Goal: Information Seeking & Learning: Learn about a topic

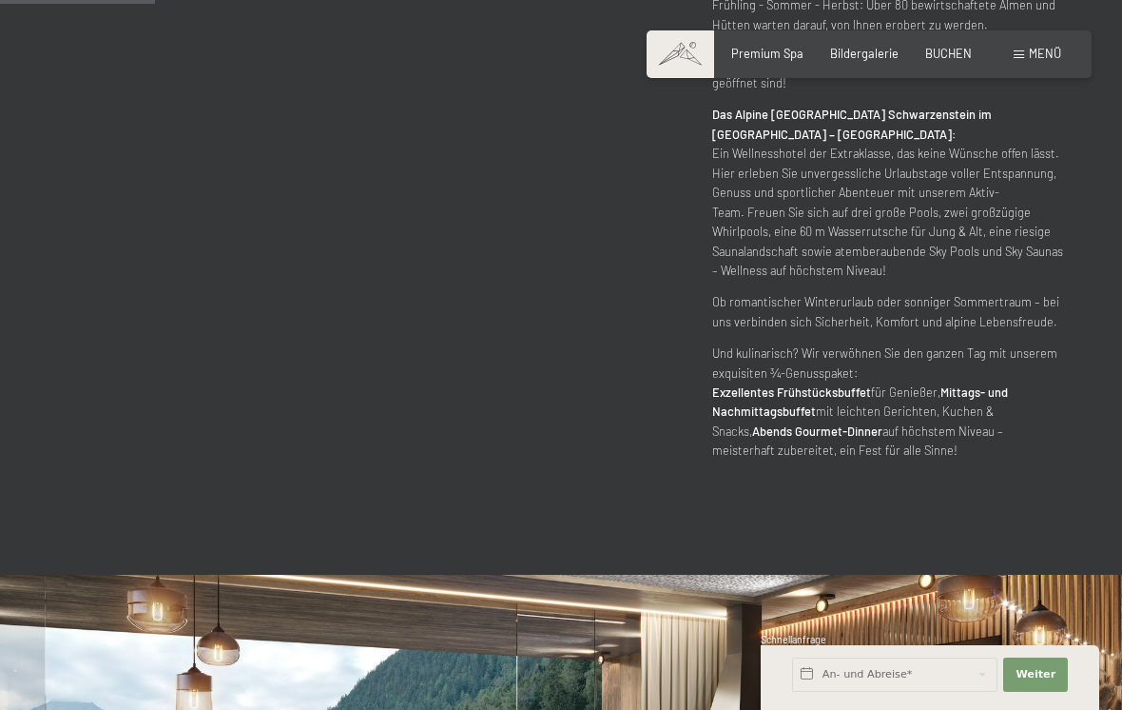
scroll to position [1029, 0]
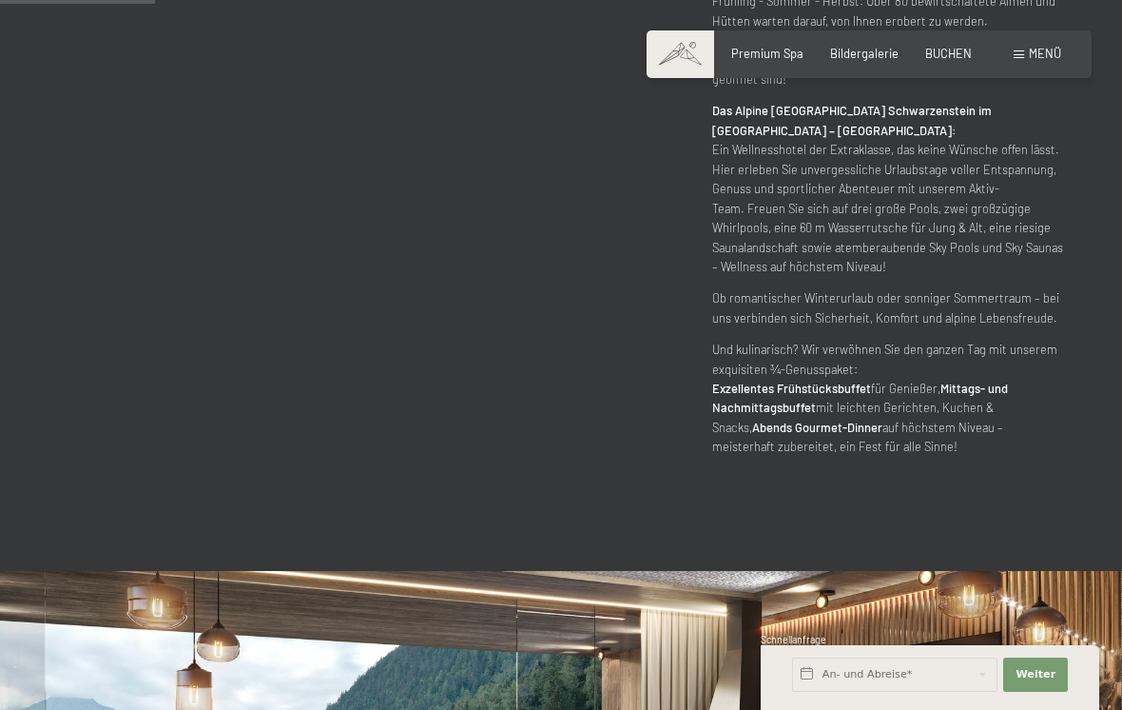
click at [1029, 59] on span "Menü" at bounding box center [1045, 53] width 32 height 15
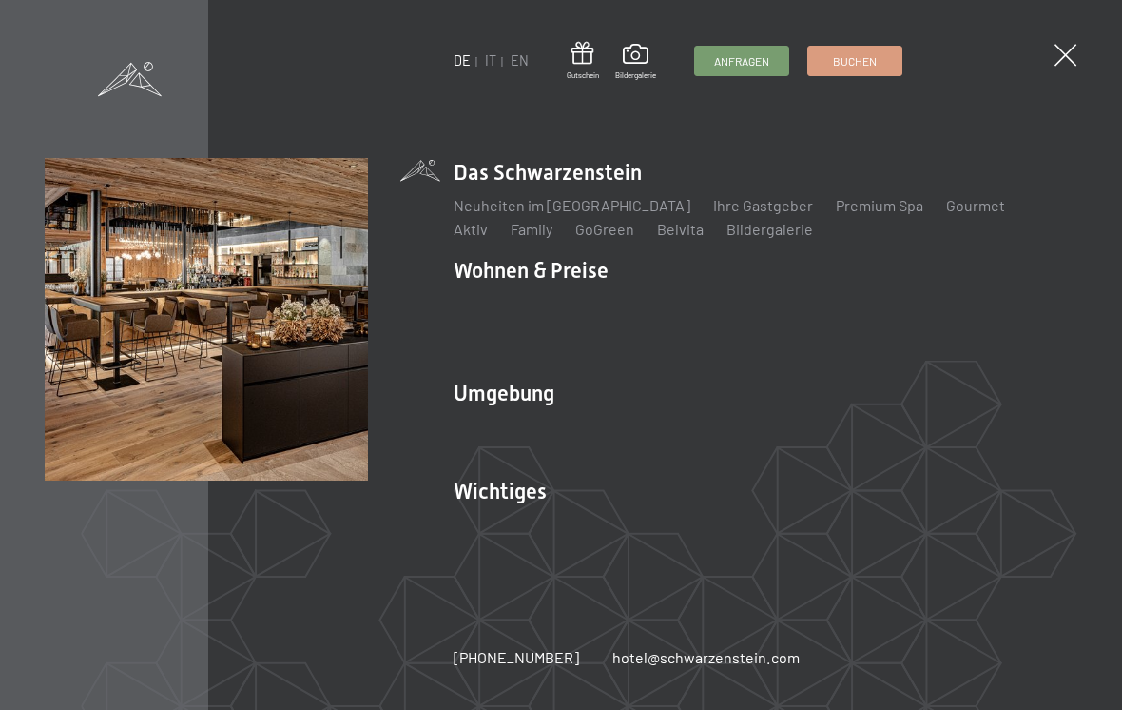
click at [836, 214] on link "Premium Spa" at bounding box center [880, 205] width 88 height 18
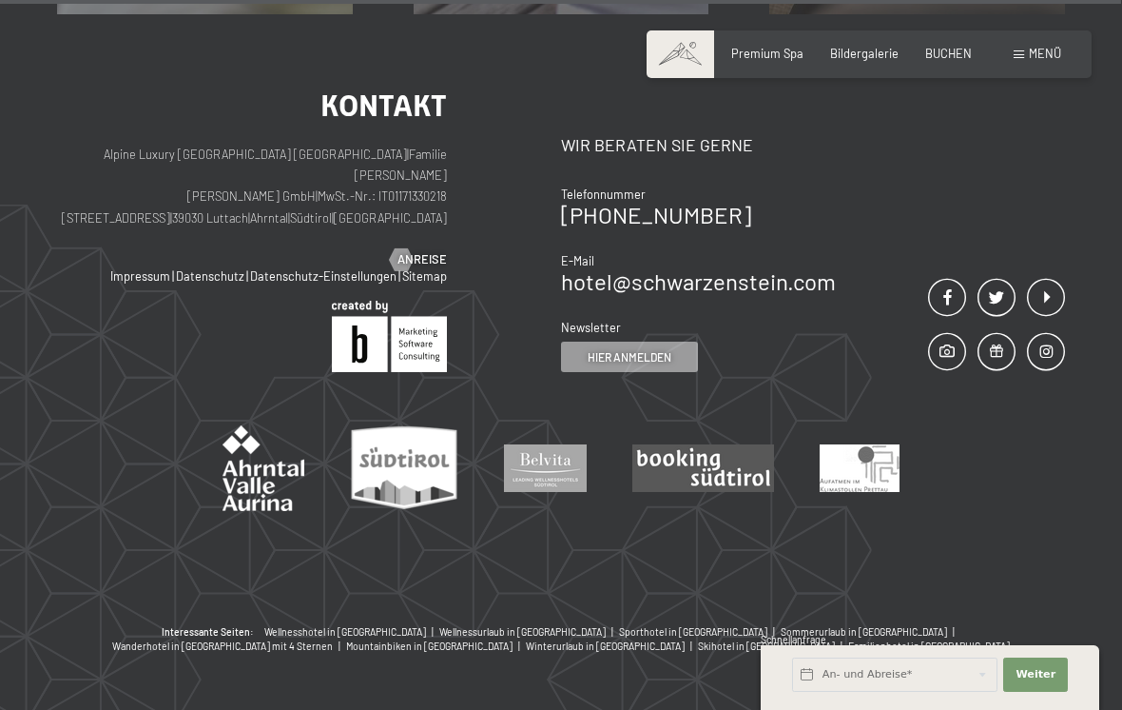
scroll to position [9273, 0]
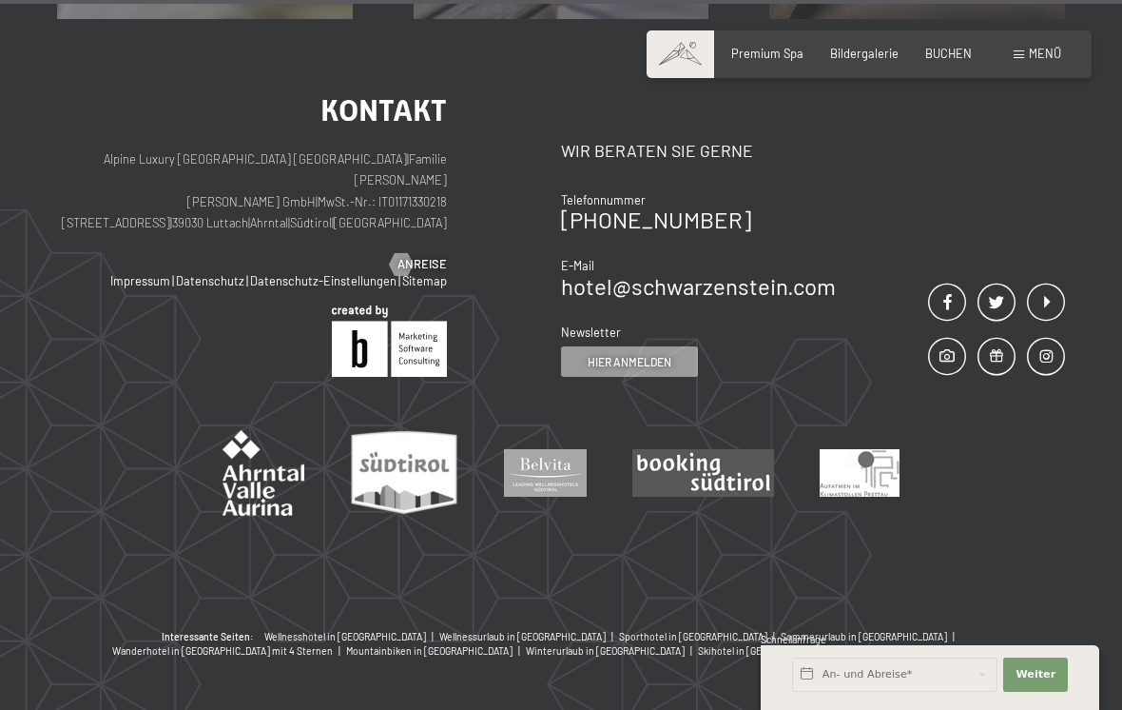
click at [1045, 337] on span at bounding box center [1046, 356] width 38 height 39
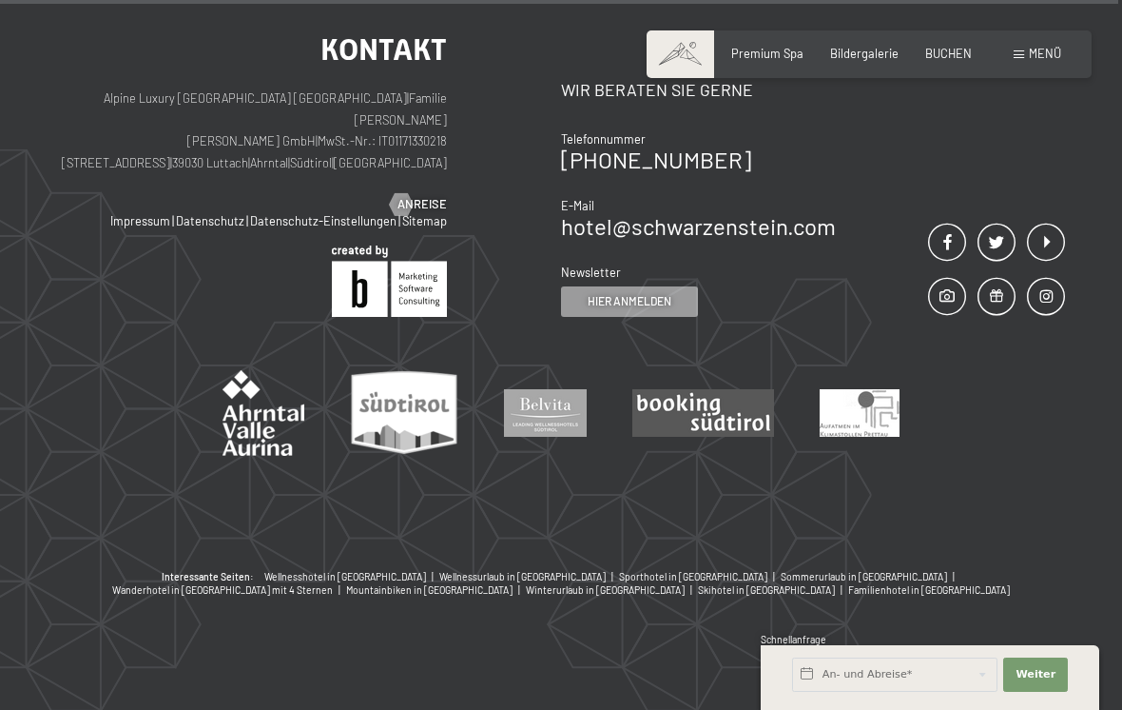
scroll to position [9272, 0]
click at [1042, 263] on span at bounding box center [1046, 243] width 38 height 39
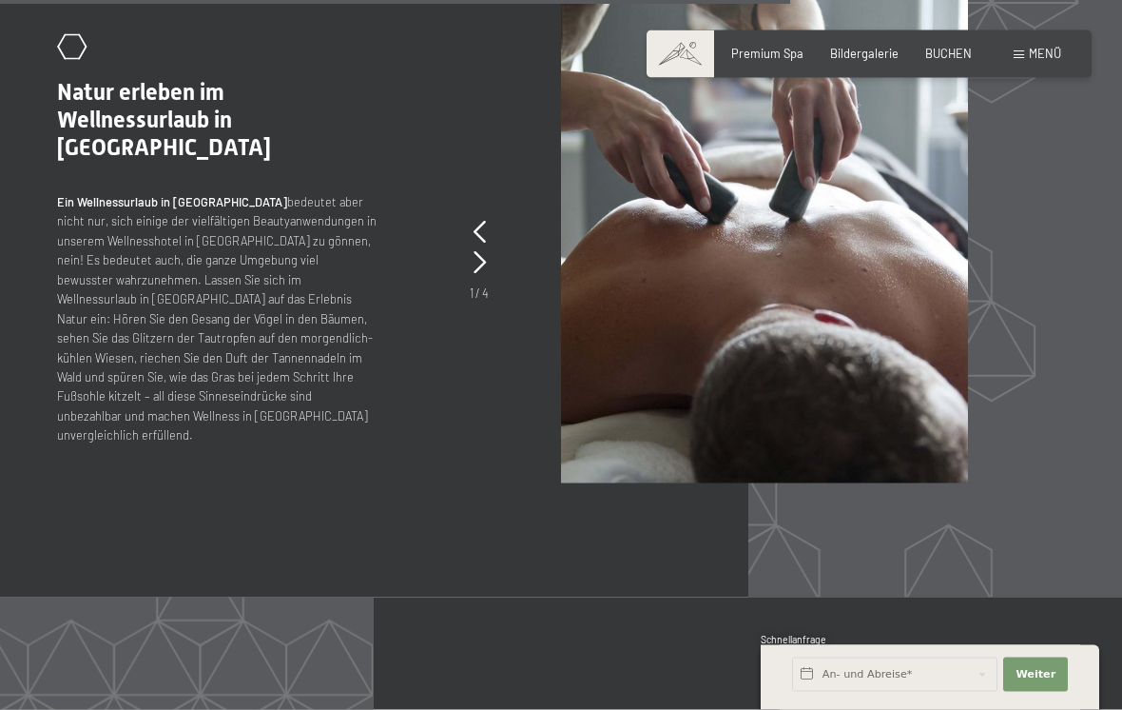
scroll to position [6551, 0]
click at [1027, 55] on div "Menü" at bounding box center [1038, 54] width 48 height 17
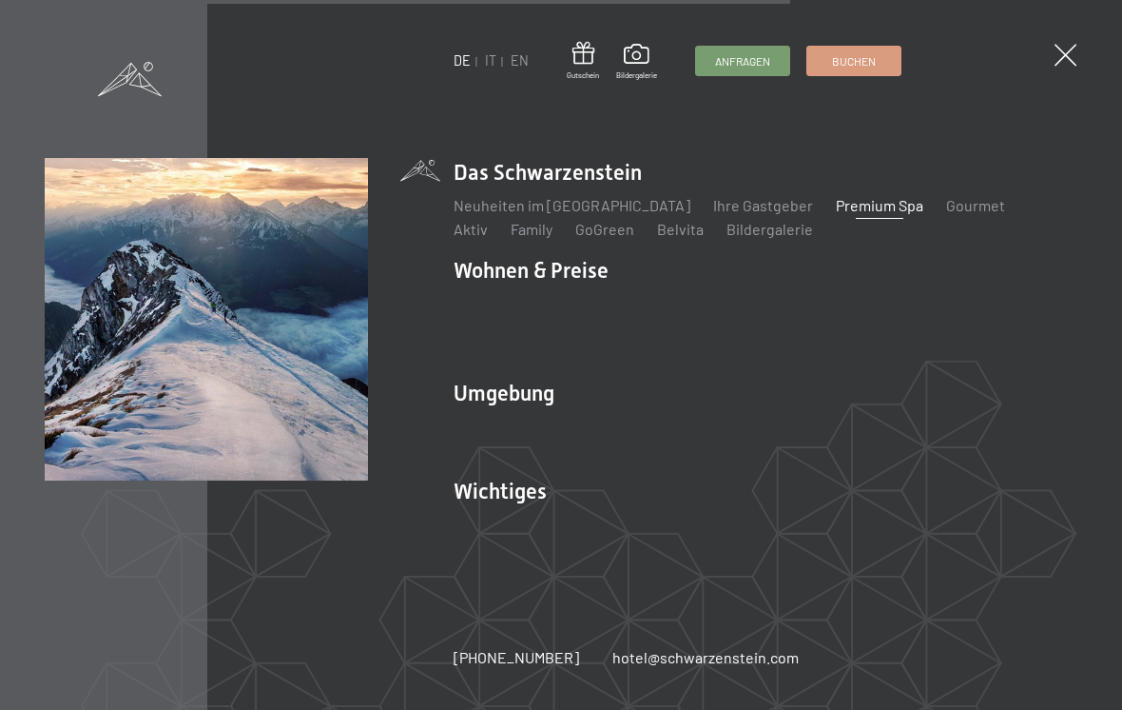
click at [843, 435] on link "Sehenswürdigkeiten" at bounding box center [883, 426] width 140 height 18
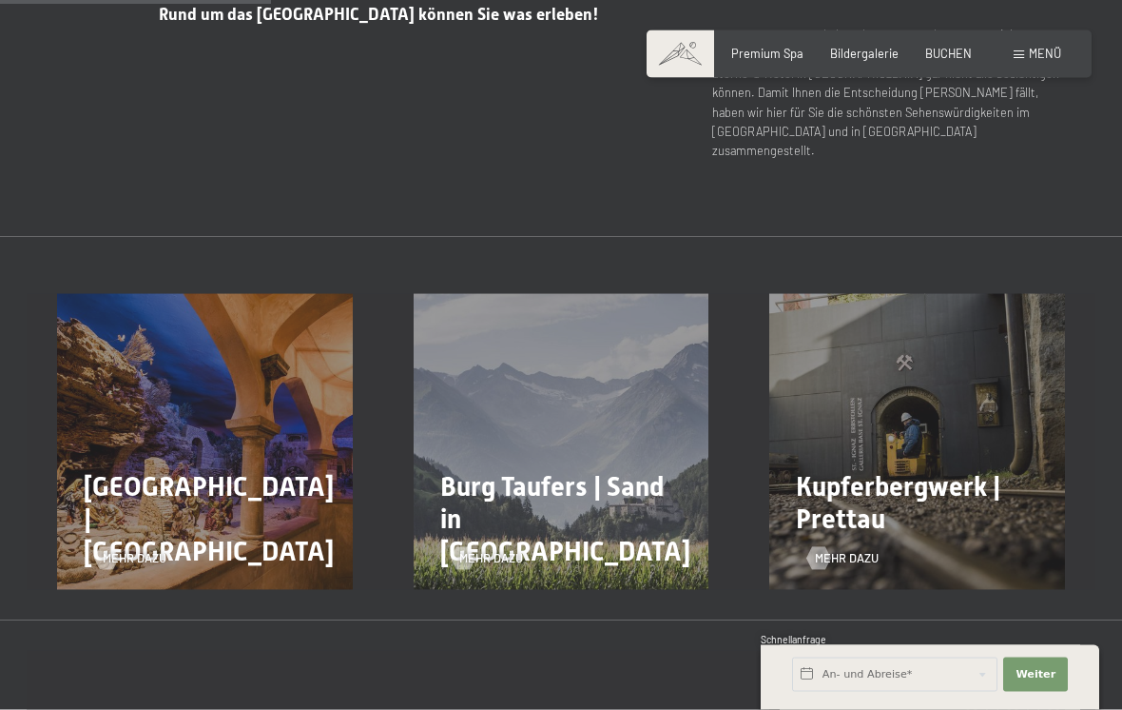
scroll to position [853, 0]
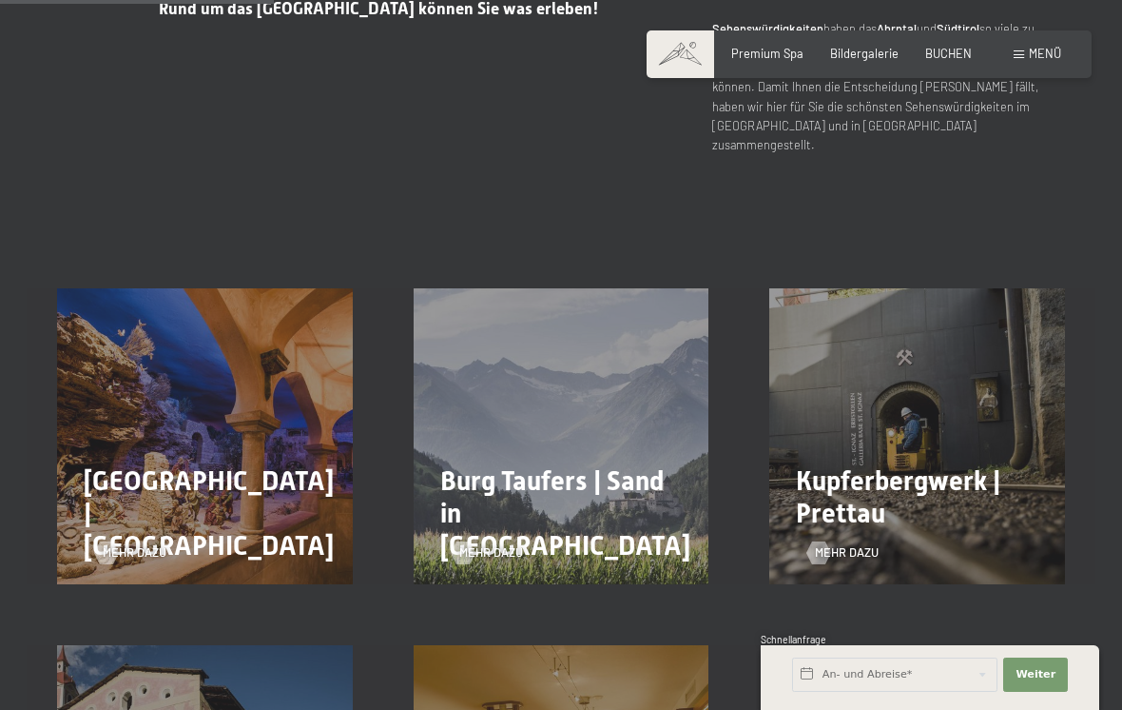
click at [288, 465] on span "Krippenmuseum Maranatha | Luttach" at bounding box center [209, 512] width 250 height 95
click at [126, 544] on span "Mehr dazu" at bounding box center [135, 552] width 64 height 17
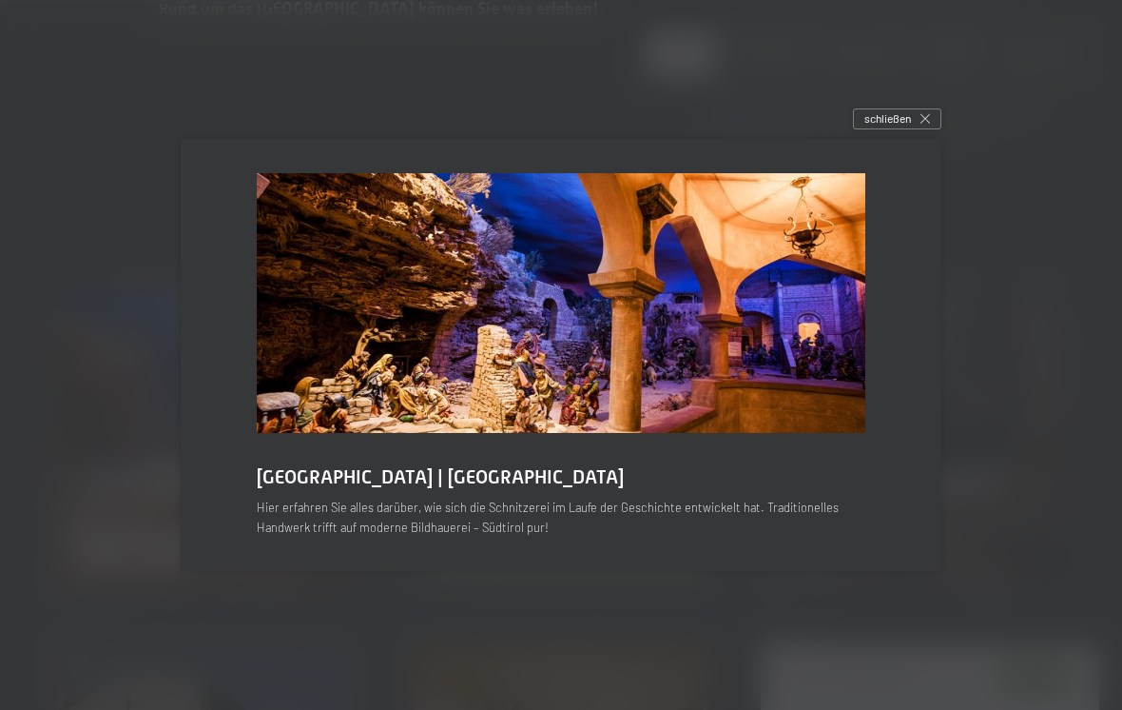
click at [923, 124] on icon at bounding box center [926, 119] width 10 height 10
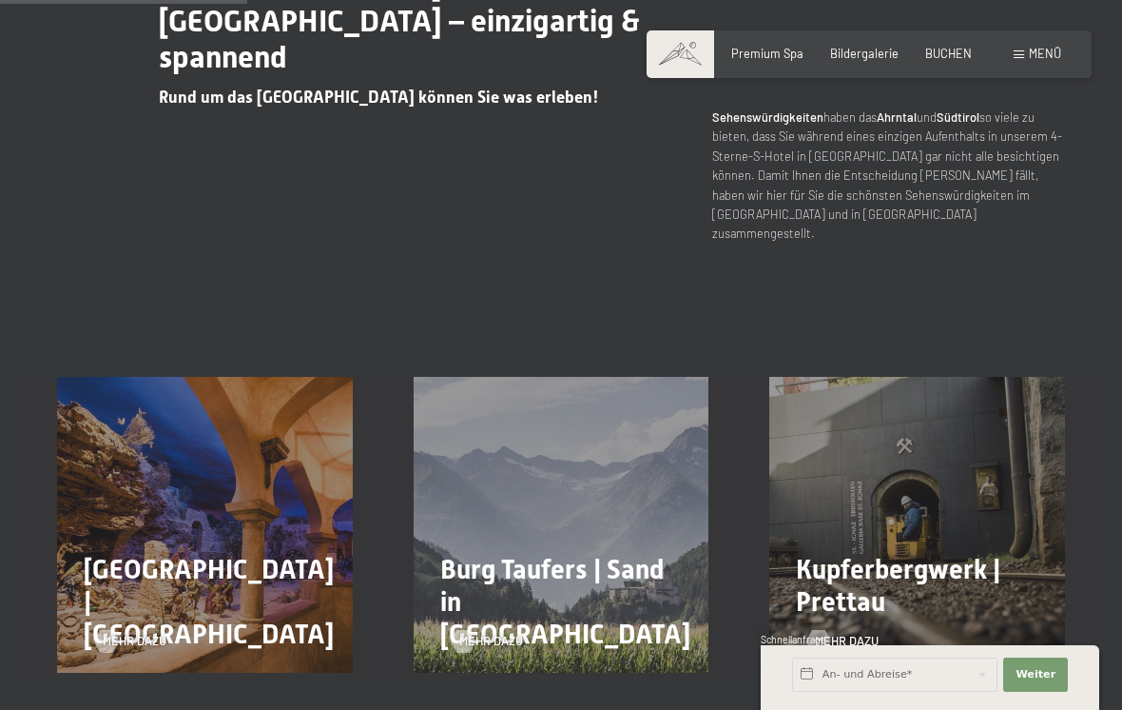
scroll to position [770, 0]
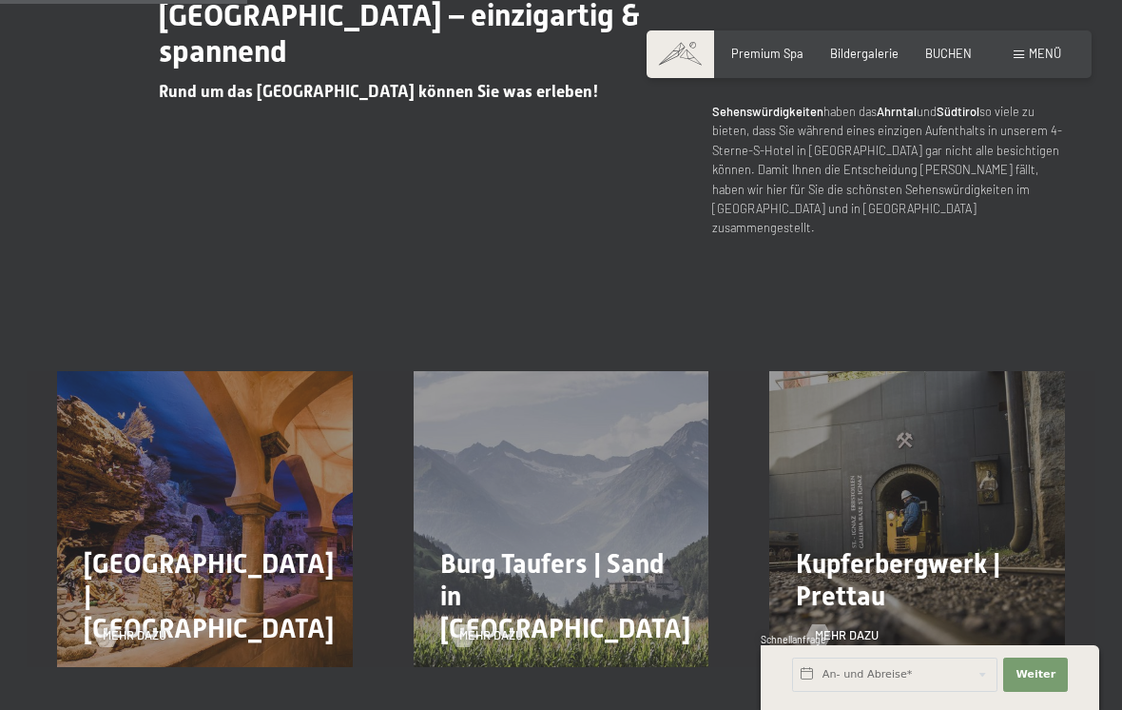
click at [841, 627] on span "Mehr dazu" at bounding box center [847, 635] width 64 height 17
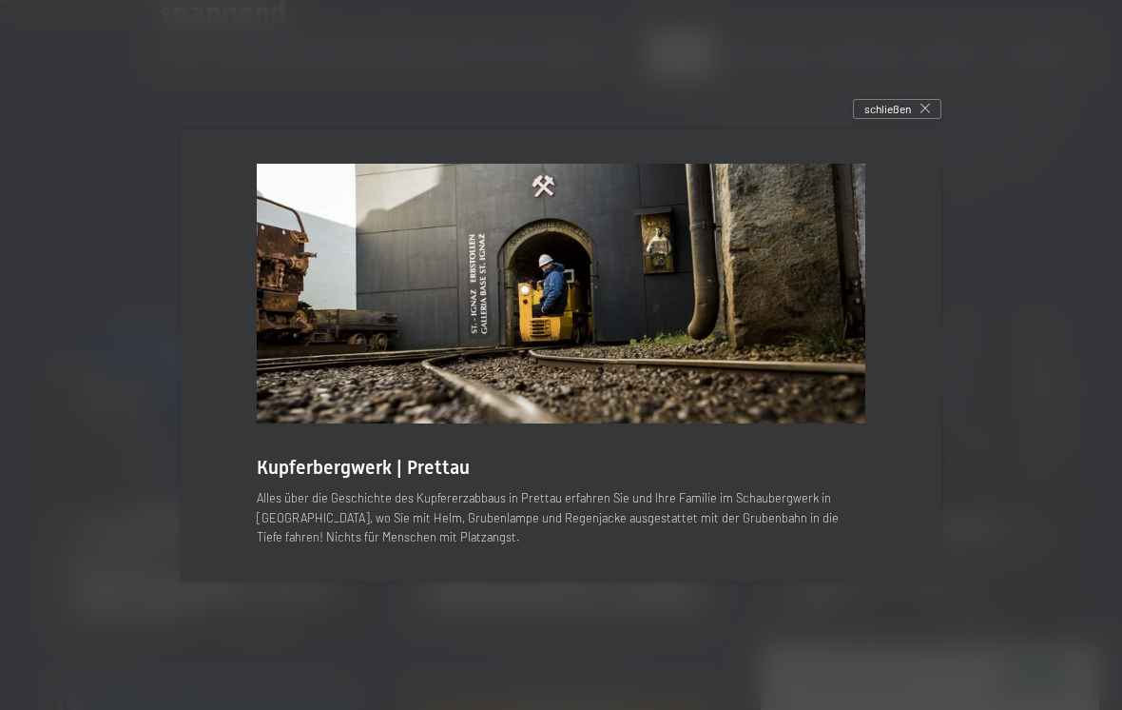
scroll to position [819, 0]
click at [925, 115] on div "schließen" at bounding box center [897, 109] width 88 height 21
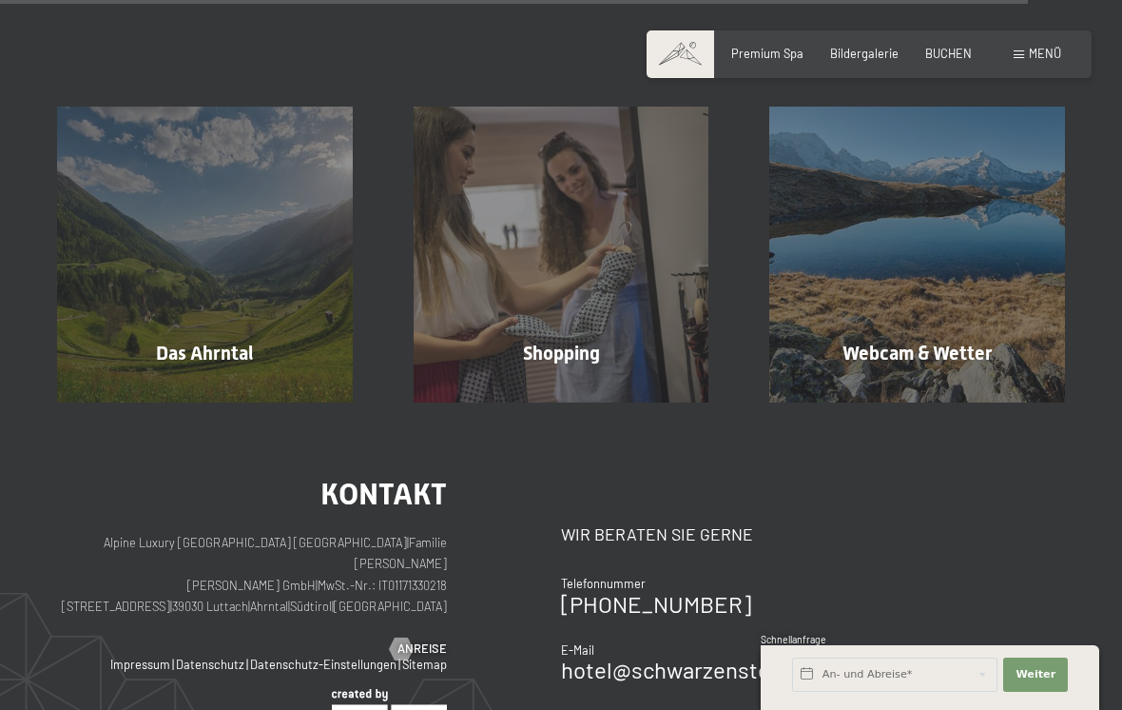
scroll to position [3278, 0]
click at [234, 385] on span "Mehr erfahren" at bounding box center [209, 393] width 94 height 17
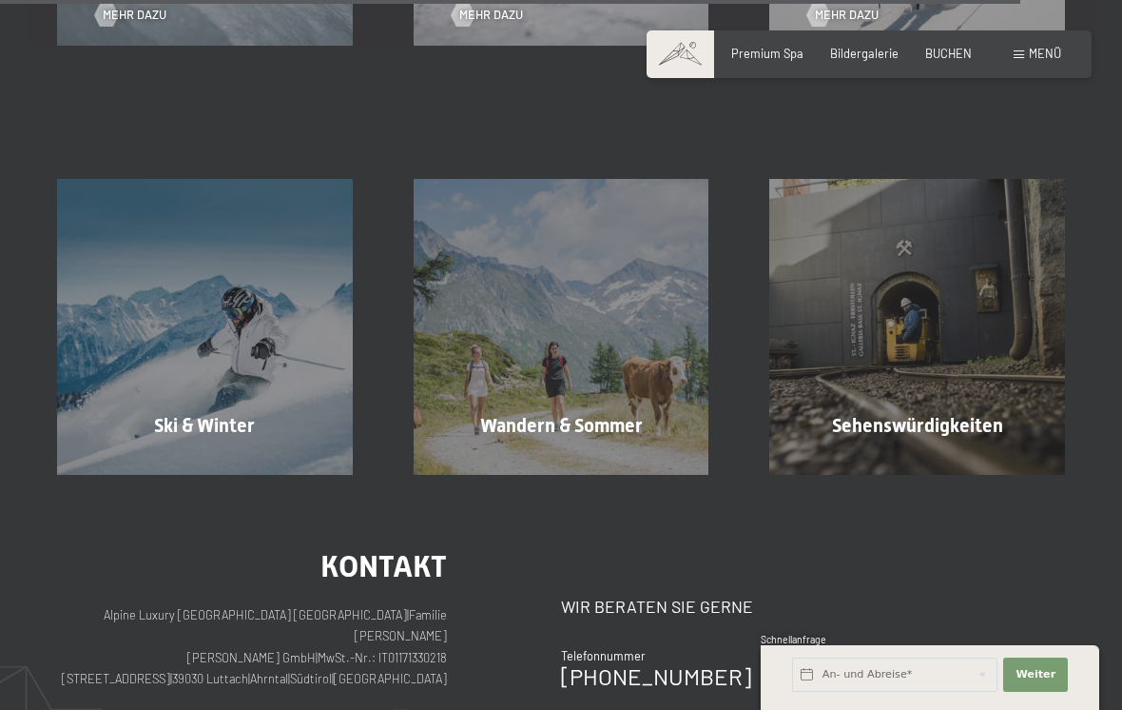
scroll to position [4524, 0]
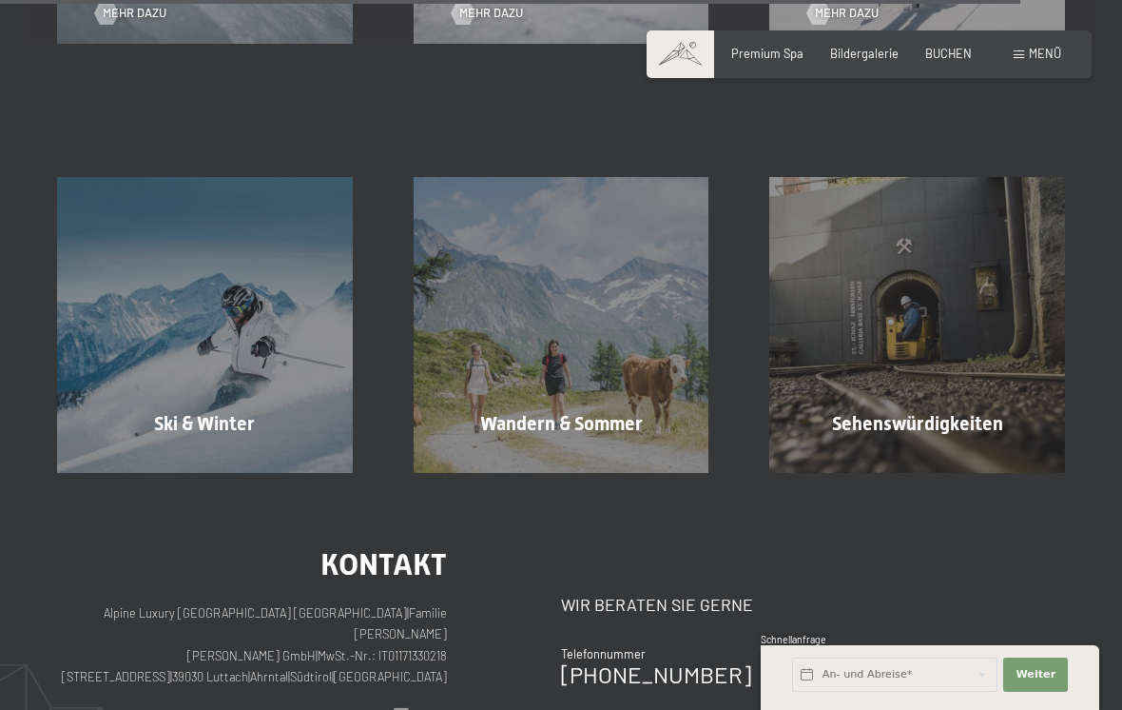
click at [639, 402] on div "Wandern & Sommer Mehr erfahren" at bounding box center [561, 325] width 357 height 296
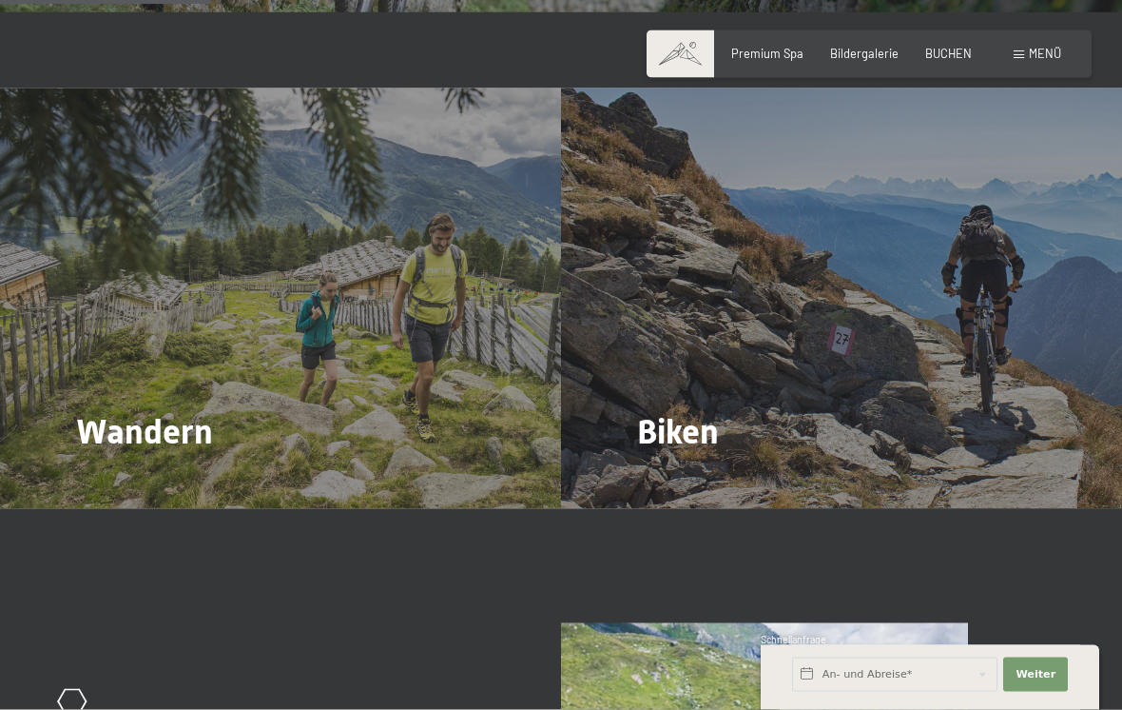
scroll to position [1537, 0]
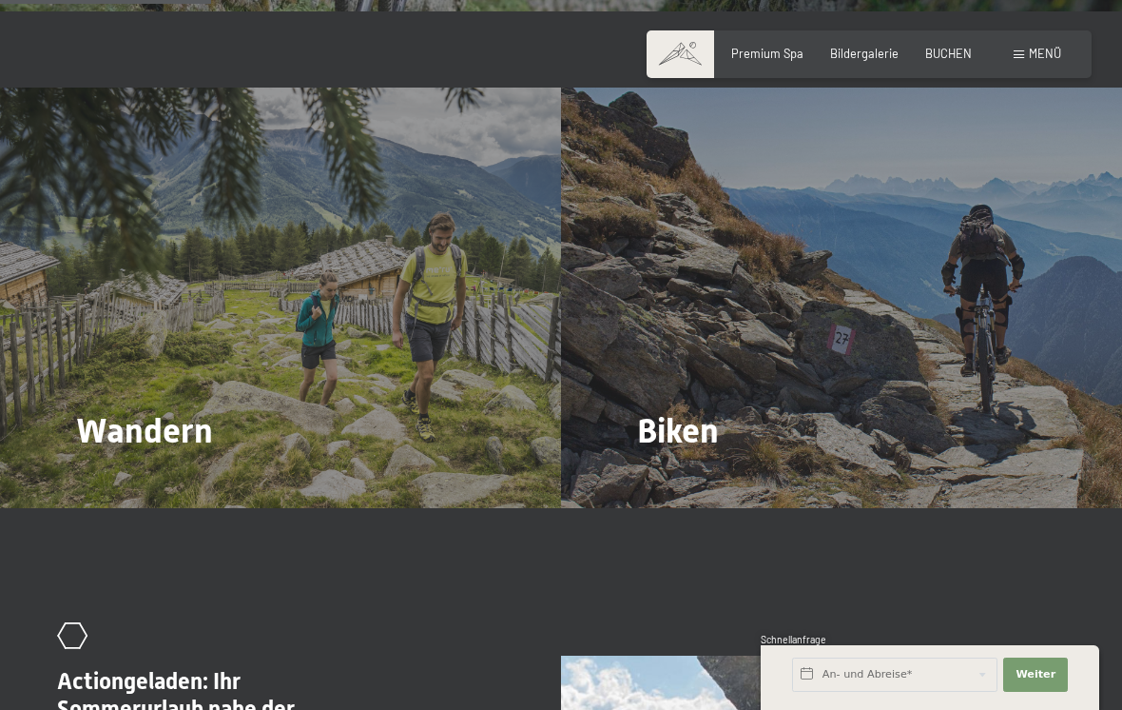
click at [123, 475] on span "Mehr dazu" at bounding box center [116, 483] width 64 height 17
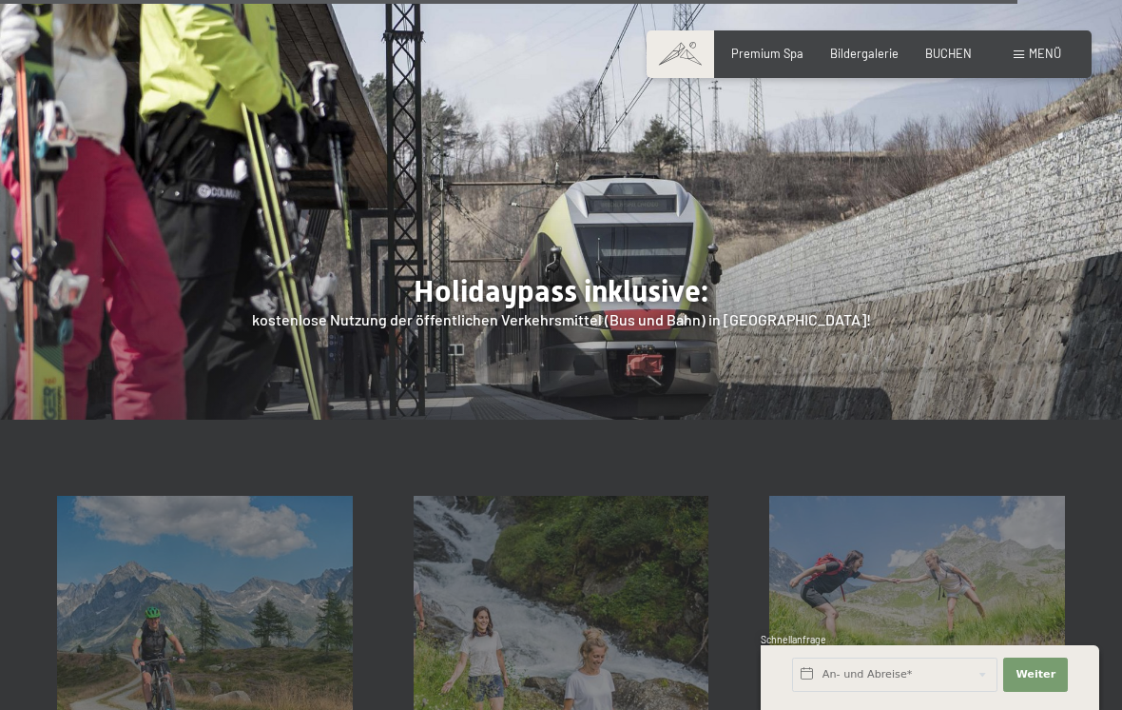
scroll to position [5375, 0]
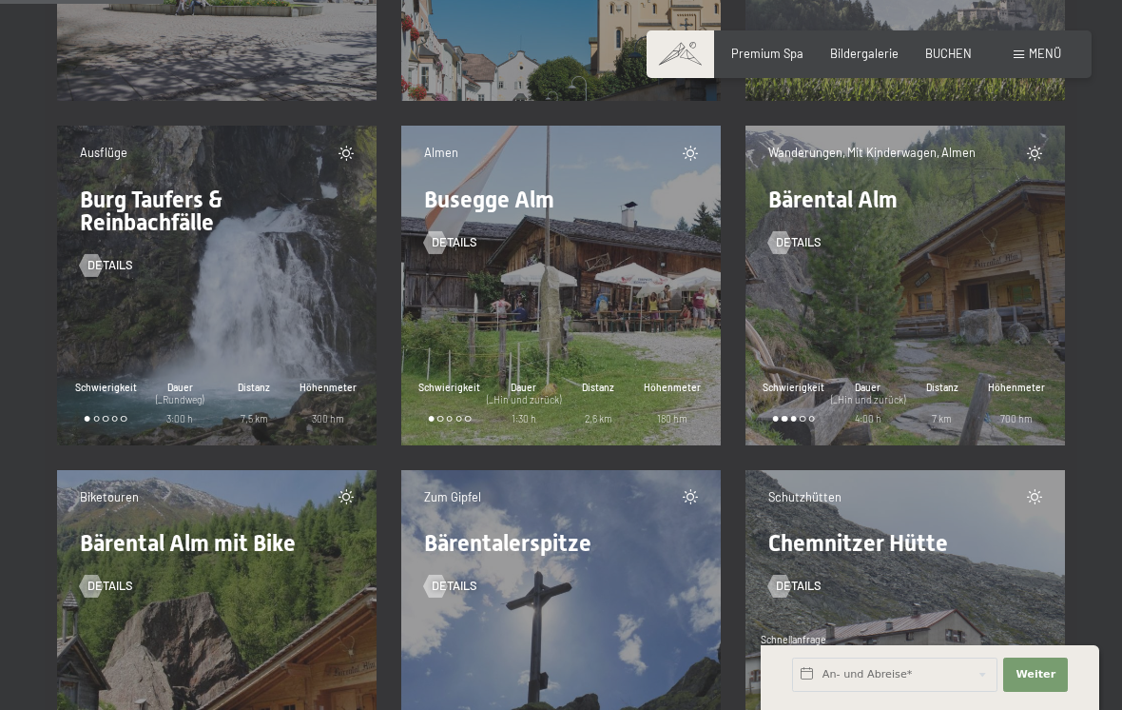
scroll to position [3617, 0]
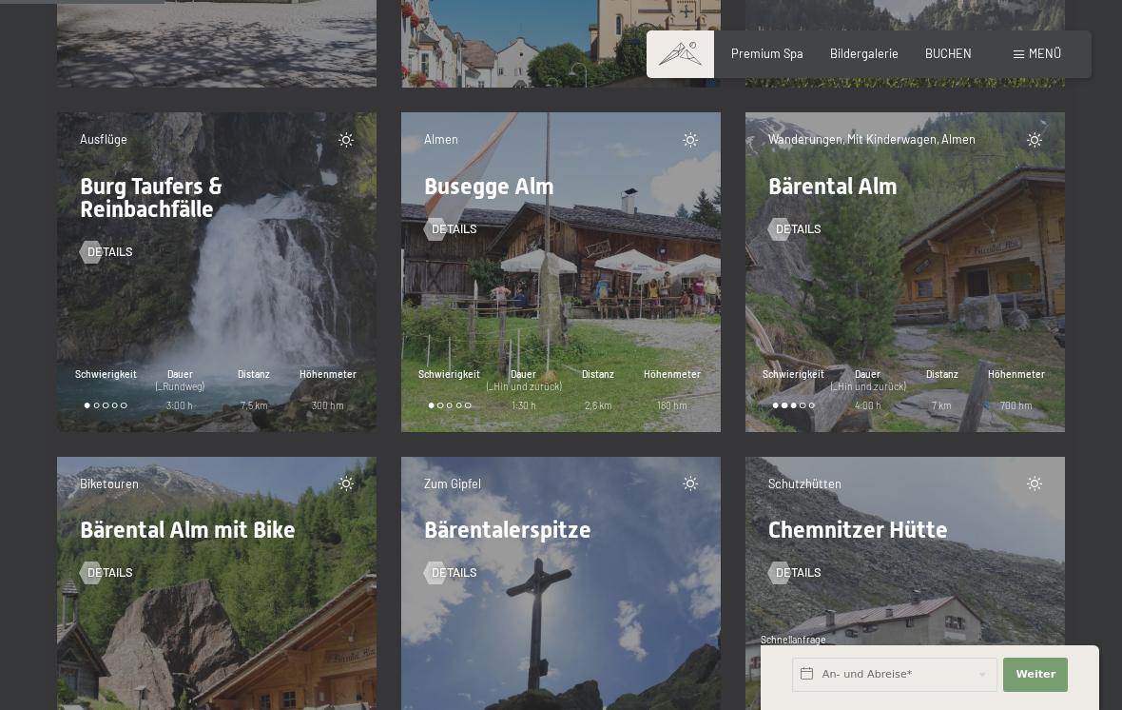
click at [982, 353] on div "Wanderungen, Mit Kinderwagen, Almen Bärental Alm Details Schwierigkeit Dauer (_…" at bounding box center [906, 272] width 320 height 320
click at [944, 391] on div "Distanz 7 km" at bounding box center [942, 390] width 74 height 46
click at [846, 412] on div "Wanderungen, Mit Kinderwagen, Almen Bärental Alm Details Schwierigkeit Dauer (_…" at bounding box center [906, 272] width 320 height 320
click at [800, 228] on span "Details" at bounding box center [799, 229] width 46 height 17
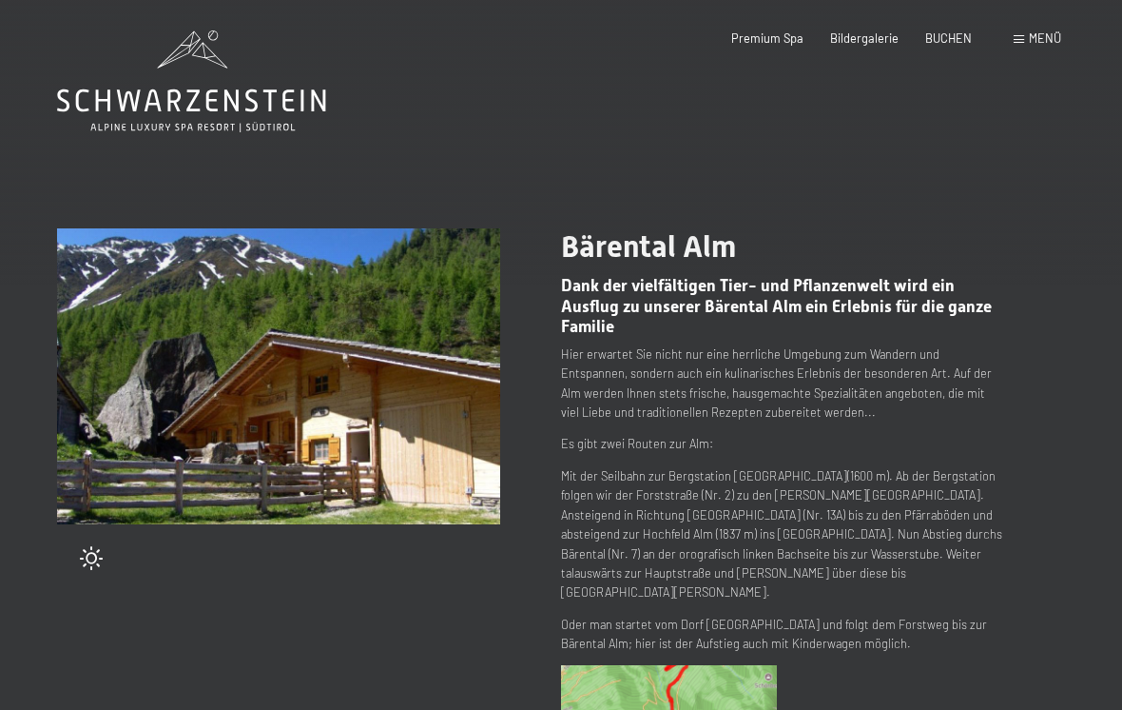
click at [1029, 41] on span "Menü" at bounding box center [1045, 37] width 32 height 15
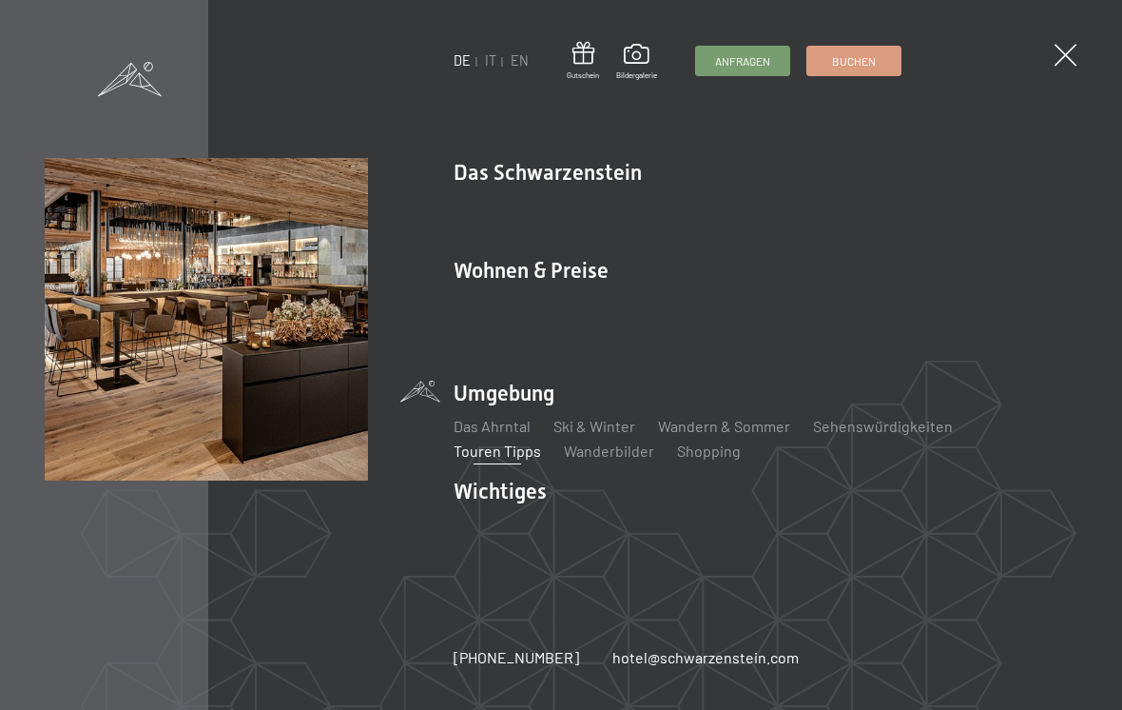
click at [580, 208] on link "Neuheiten im [GEOGRAPHIC_DATA]" at bounding box center [572, 205] width 237 height 18
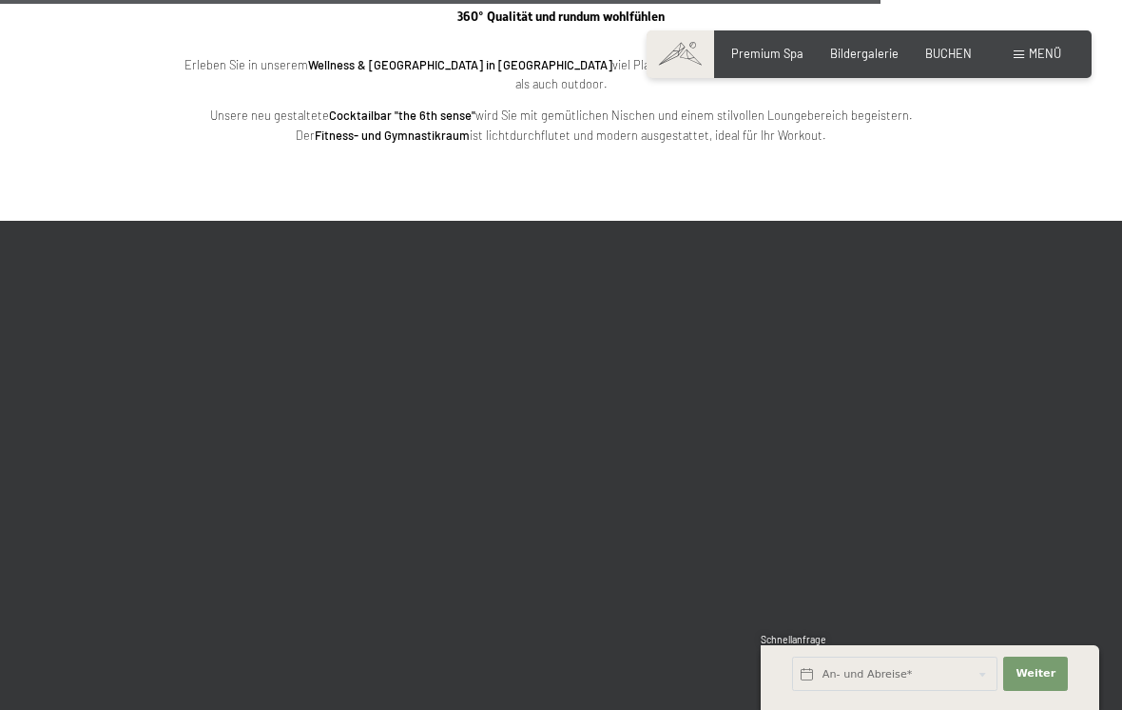
scroll to position [4433, 0]
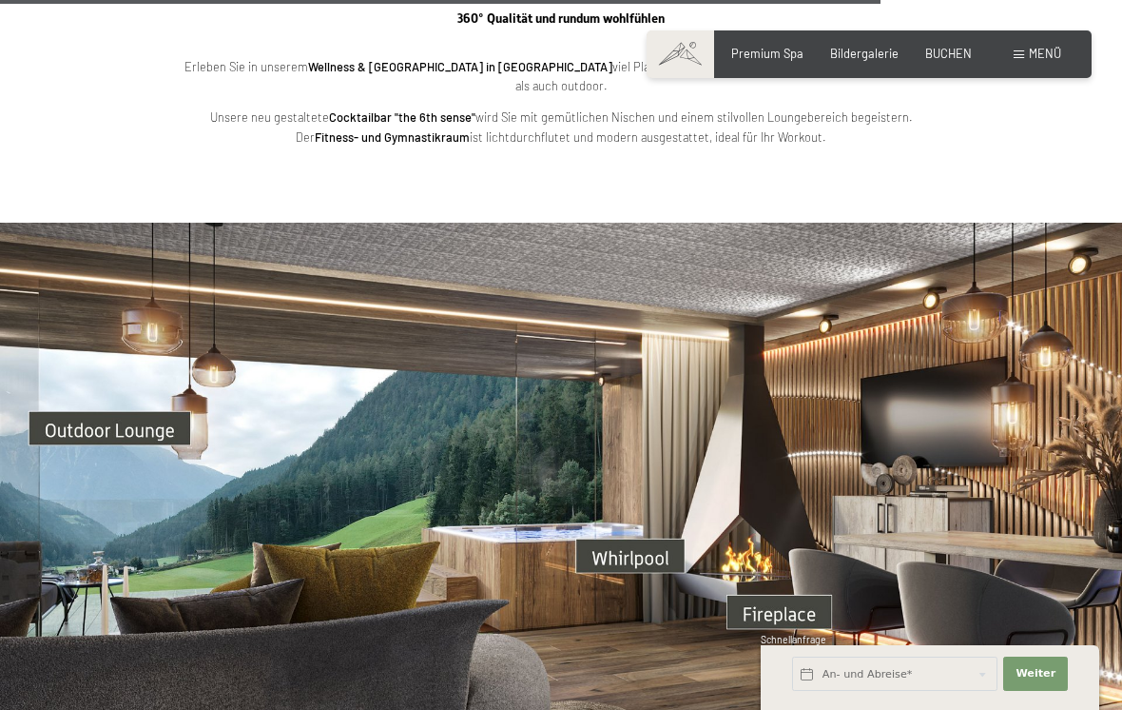
click at [1046, 48] on span "Menü" at bounding box center [1045, 53] width 32 height 15
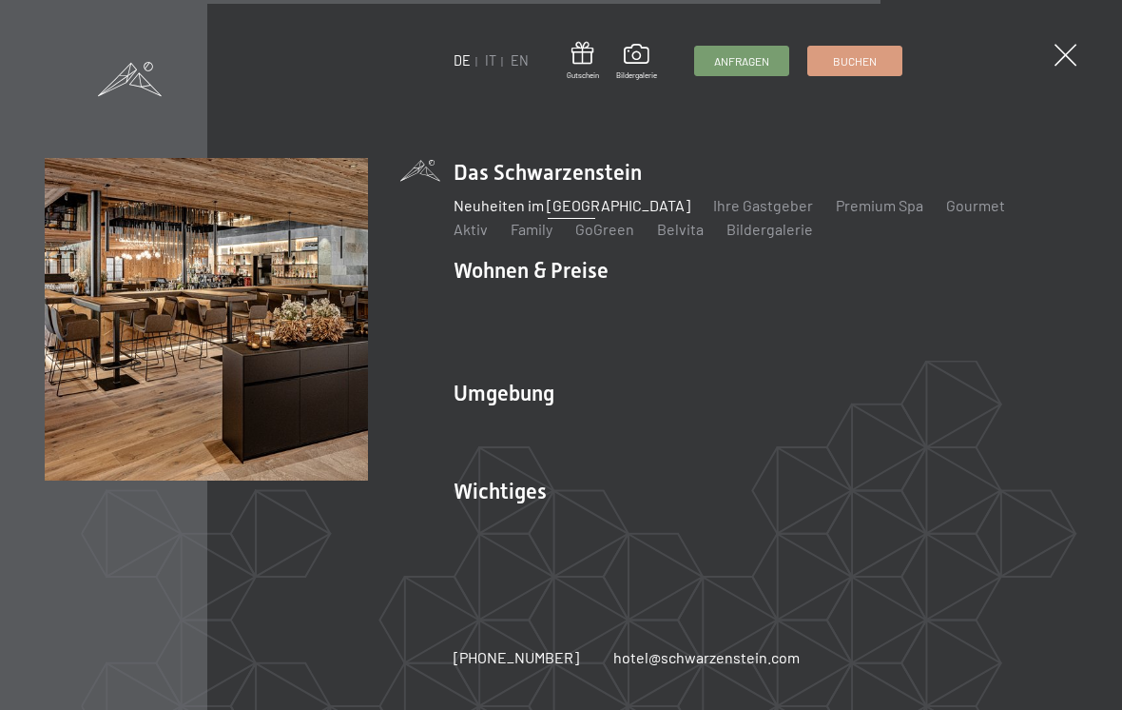
click at [488, 220] on link "Aktiv" at bounding box center [471, 229] width 34 height 18
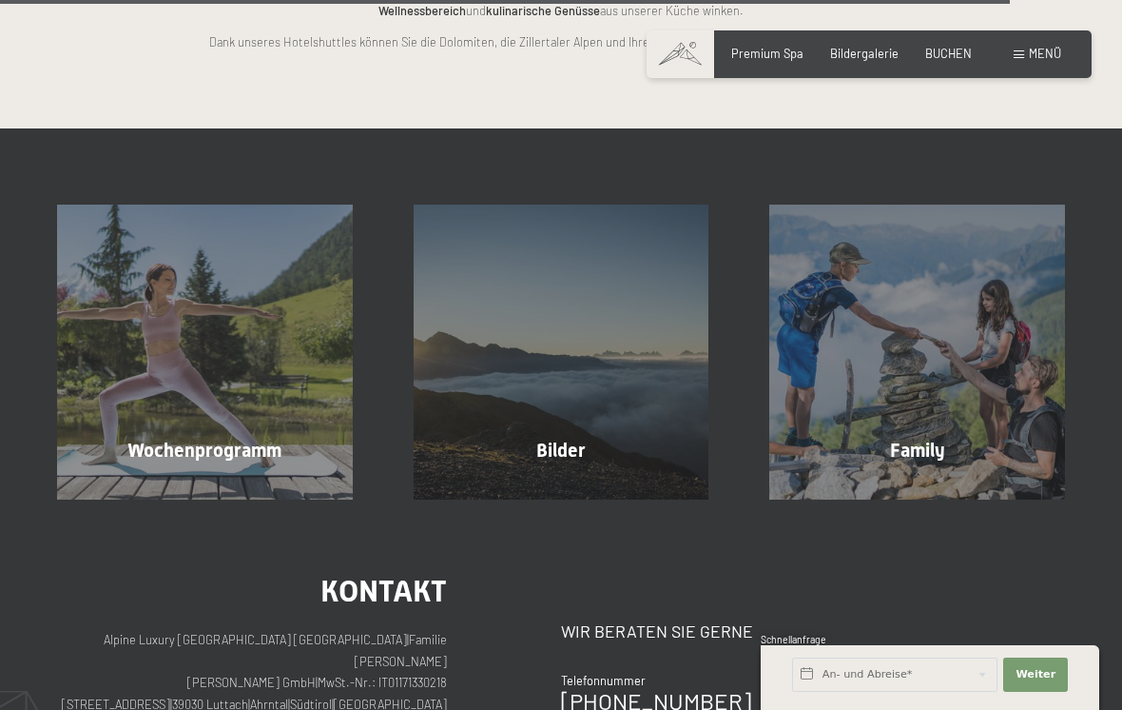
scroll to position [3655, 0]
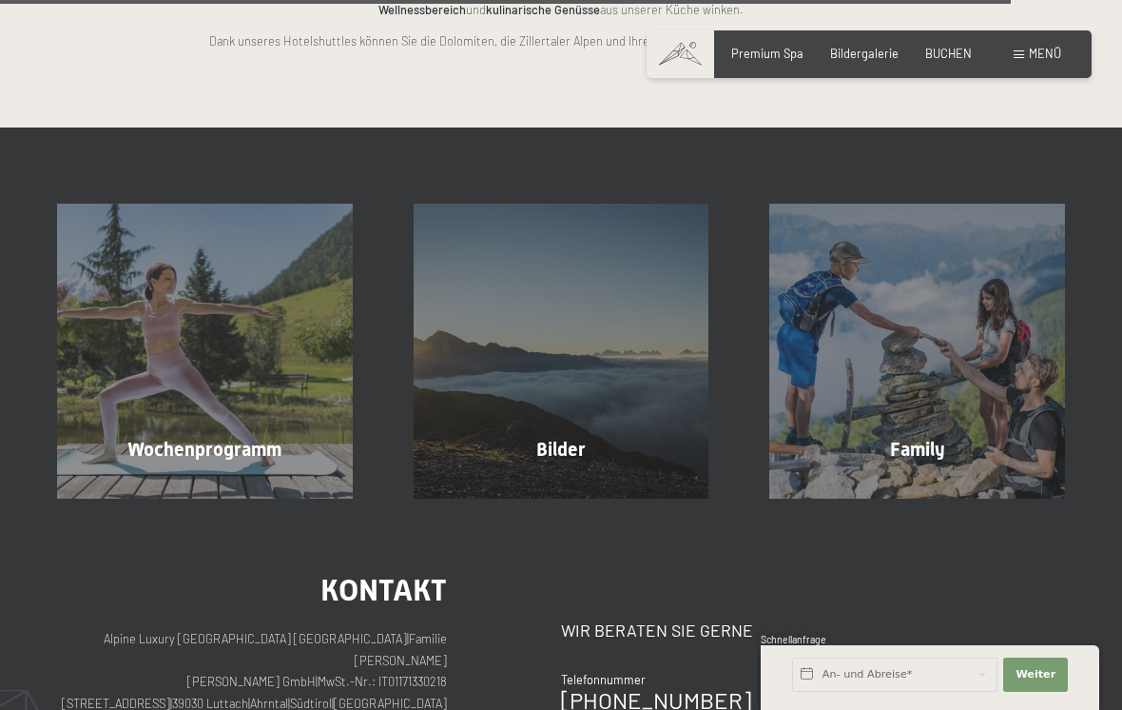
click at [236, 481] on span "Mehr erfahren" at bounding box center [209, 489] width 94 height 17
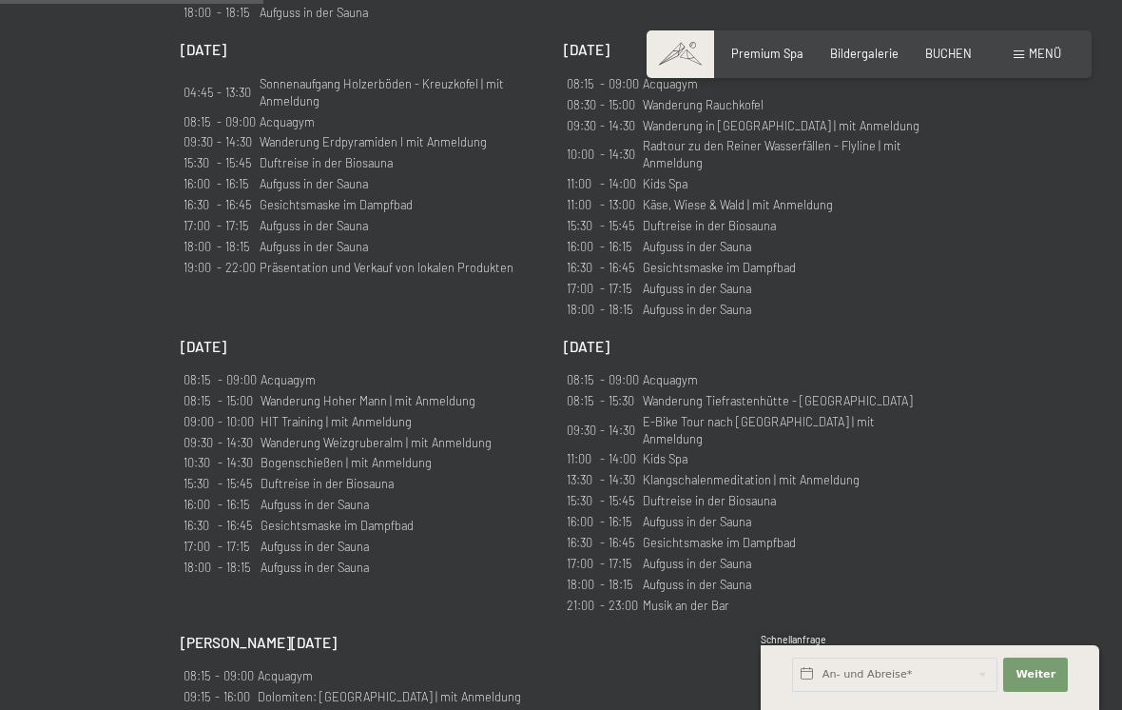
scroll to position [1430, 0]
